Goal: Task Accomplishment & Management: Manage account settings

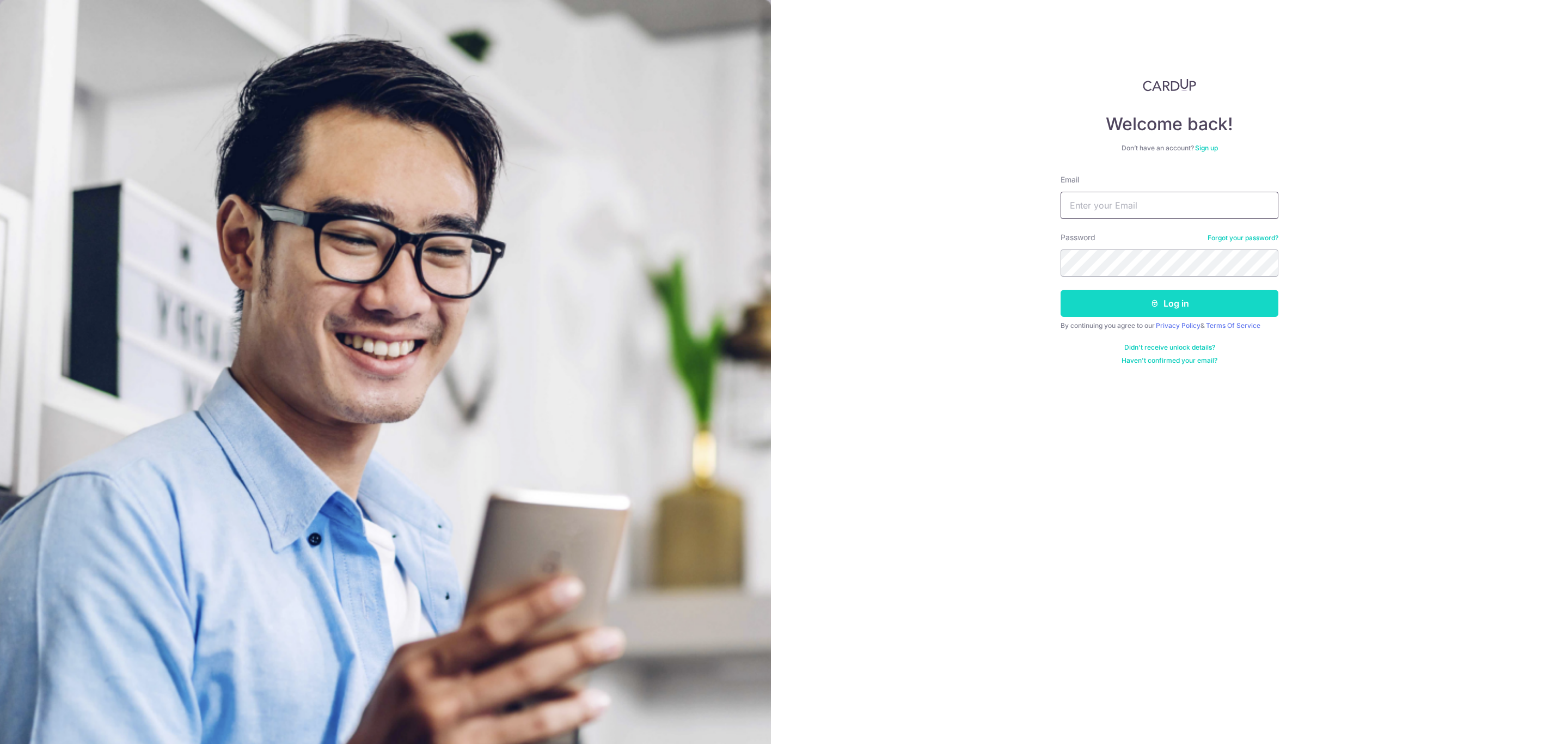
type input "[PERSON_NAME][EMAIL_ADDRESS][DOMAIN_NAME]"
click at [1161, 293] on button "Log in" at bounding box center [1169, 303] width 218 height 27
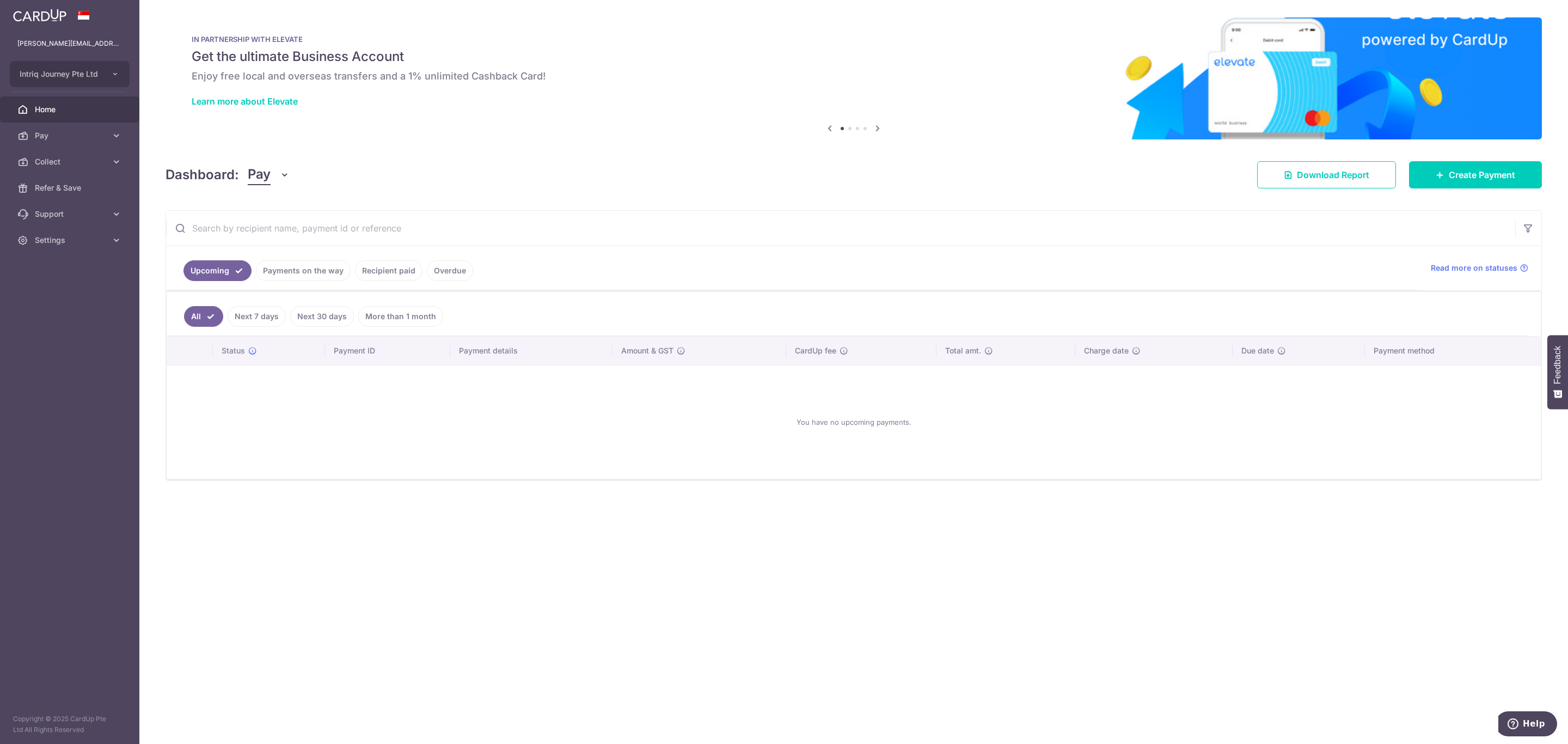
click at [279, 175] on icon "button" at bounding box center [285, 175] width 11 height 11
click at [284, 228] on link "Collect" at bounding box center [305, 232] width 113 height 26
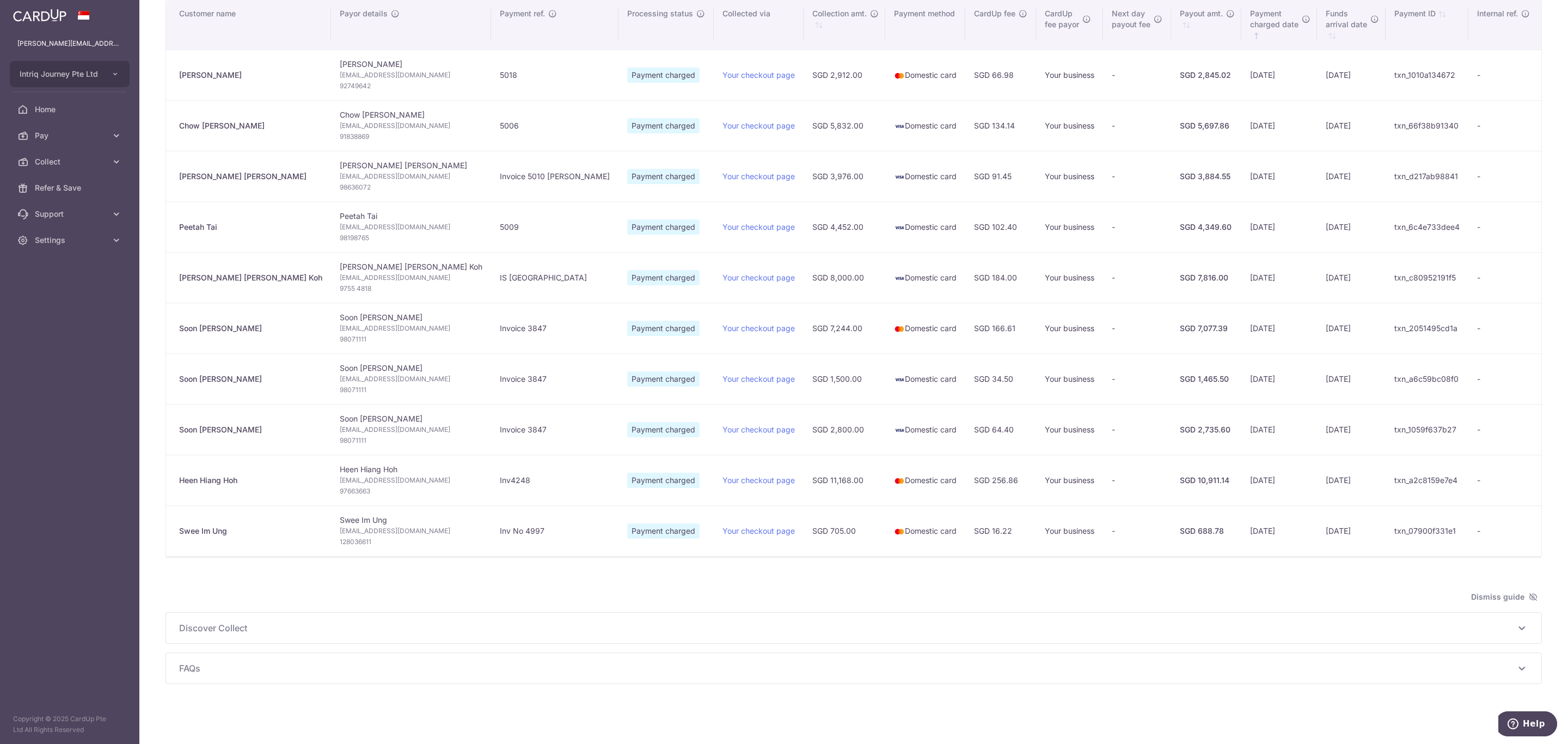
scroll to position [214, 0]
type input "September 2025"
